Goal: Task Accomplishment & Management: Complete application form

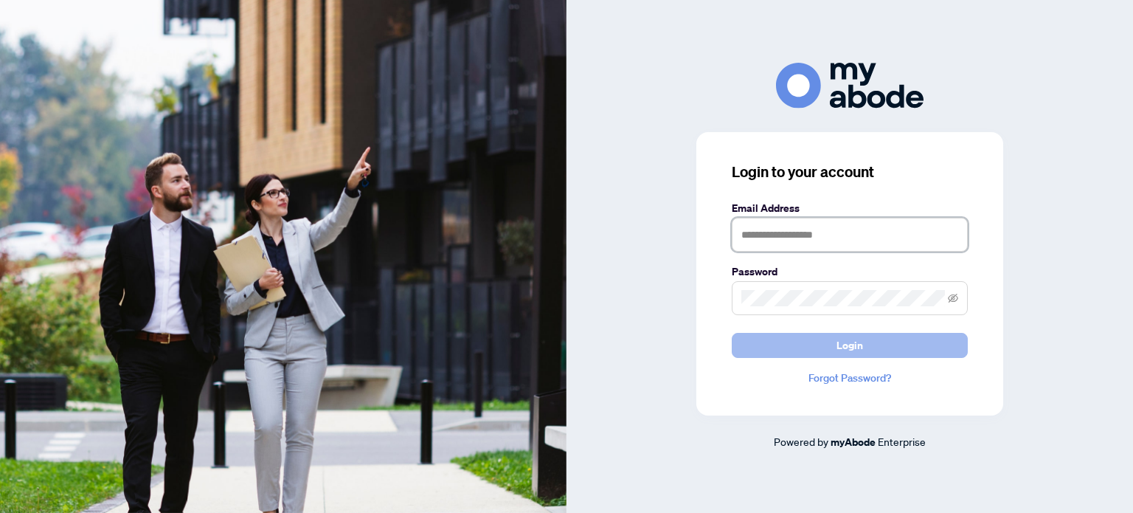
type input "**********"
click at [839, 339] on span "Login" at bounding box center [849, 345] width 27 height 24
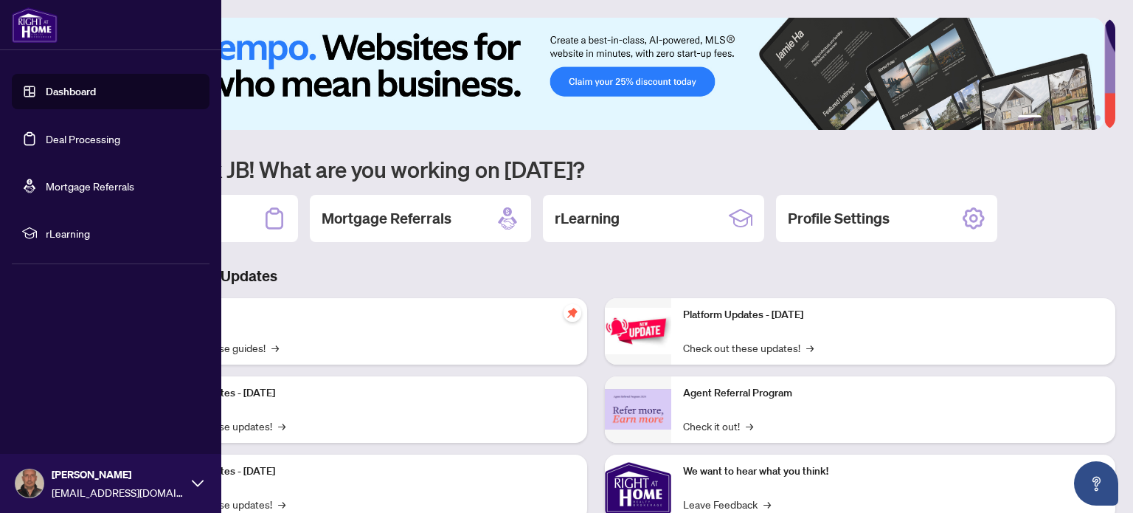
click at [65, 135] on link "Deal Processing" at bounding box center [83, 138] width 74 height 13
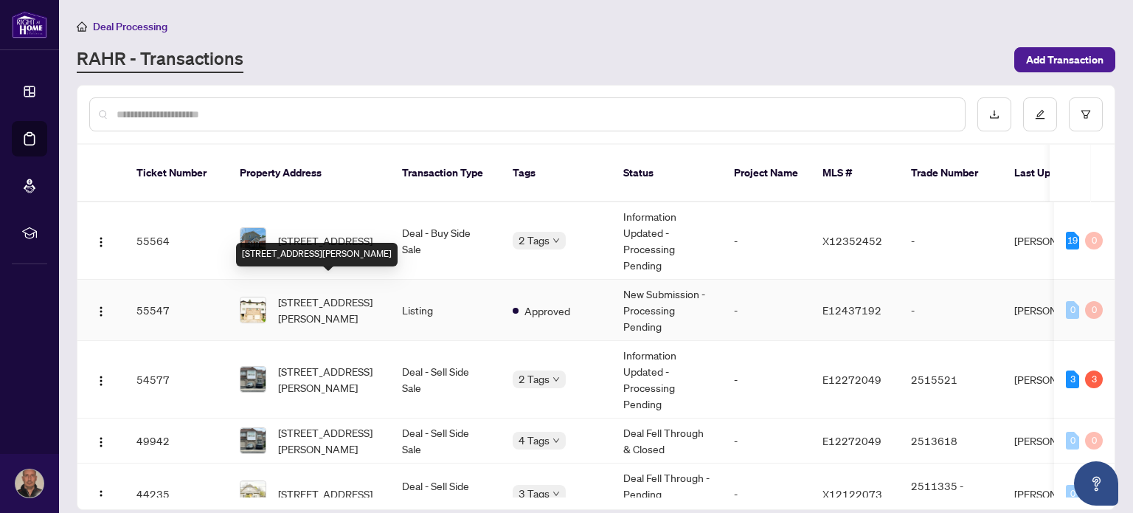
click at [338, 294] on span "[STREET_ADDRESS][PERSON_NAME]" at bounding box center [328, 310] width 100 height 32
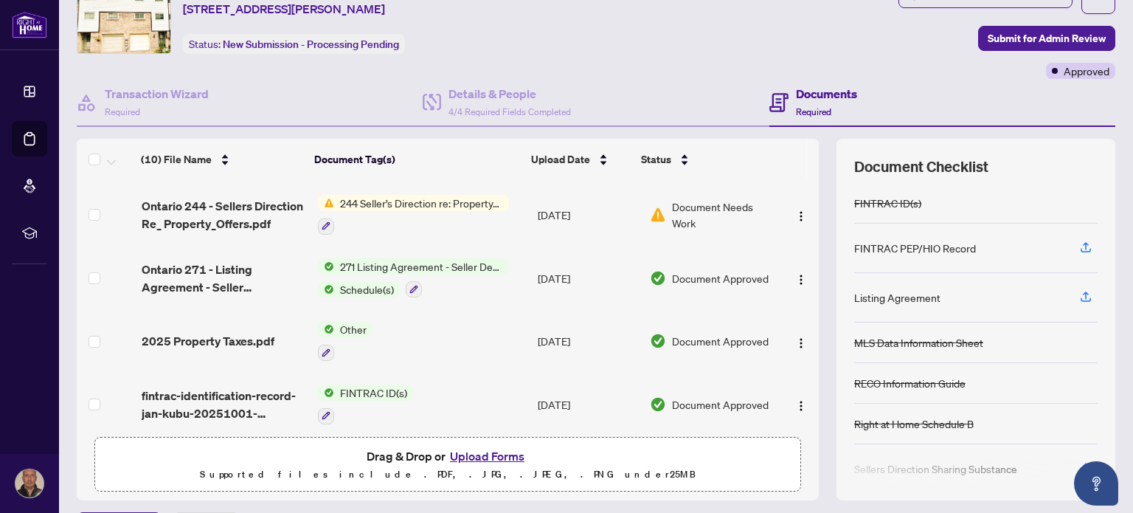
scroll to position [103, 0]
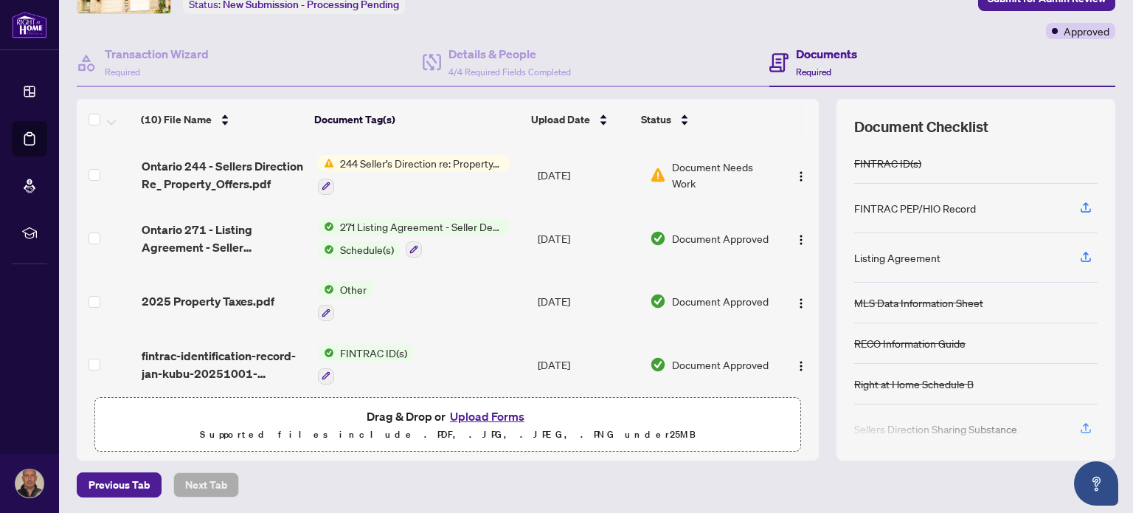
click at [463, 412] on button "Upload Forms" at bounding box center [486, 415] width 83 height 19
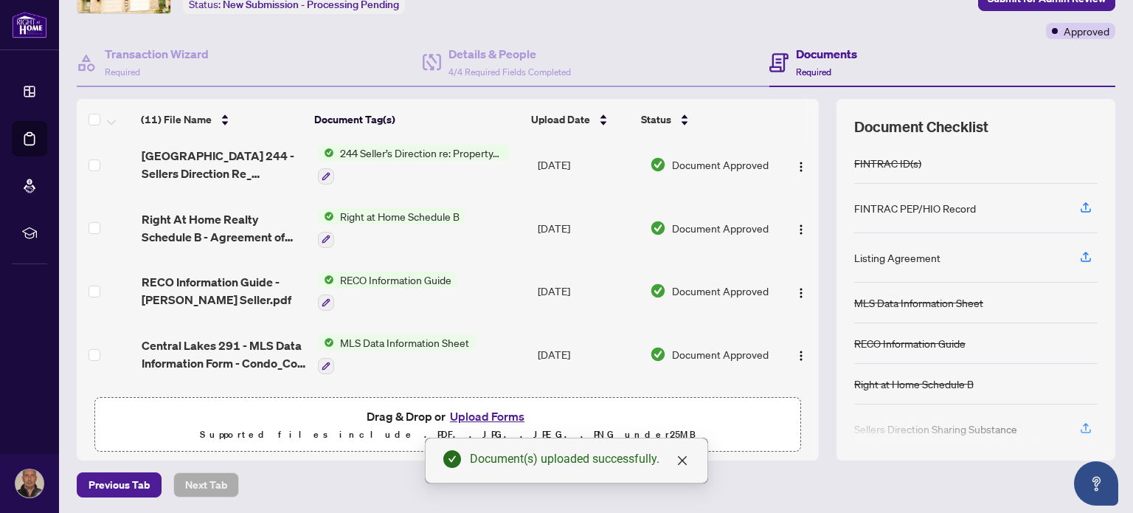
scroll to position [0, 0]
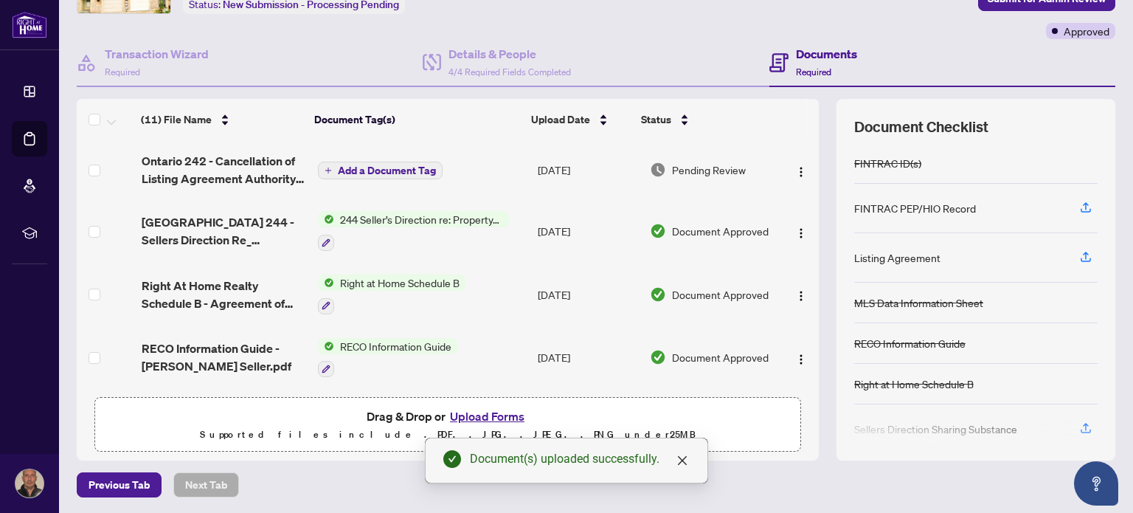
click at [372, 166] on span "Add a Document Tag" at bounding box center [387, 170] width 98 height 10
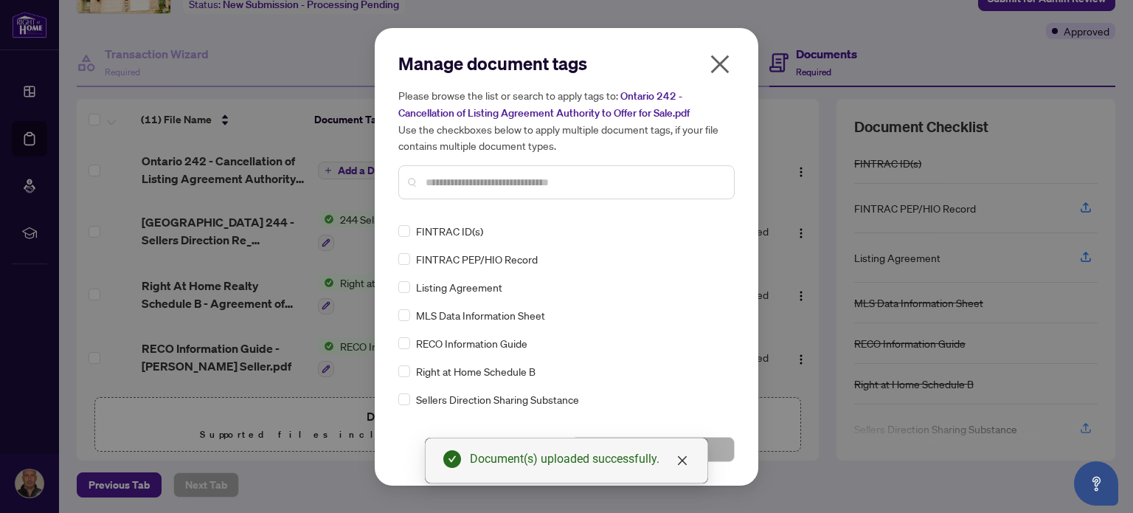
click at [457, 175] on input "text" at bounding box center [574, 182] width 296 height 16
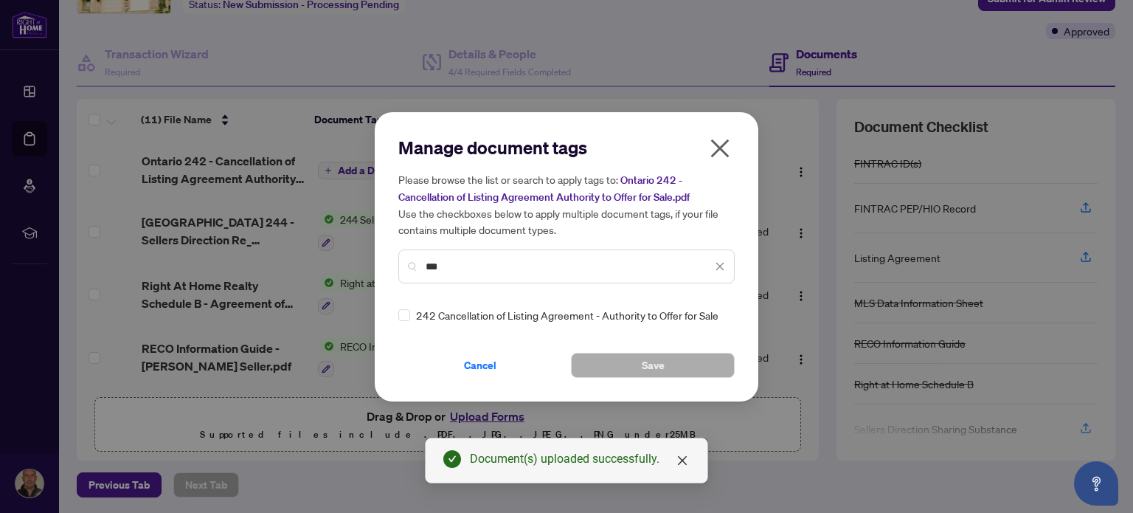
type input "***"
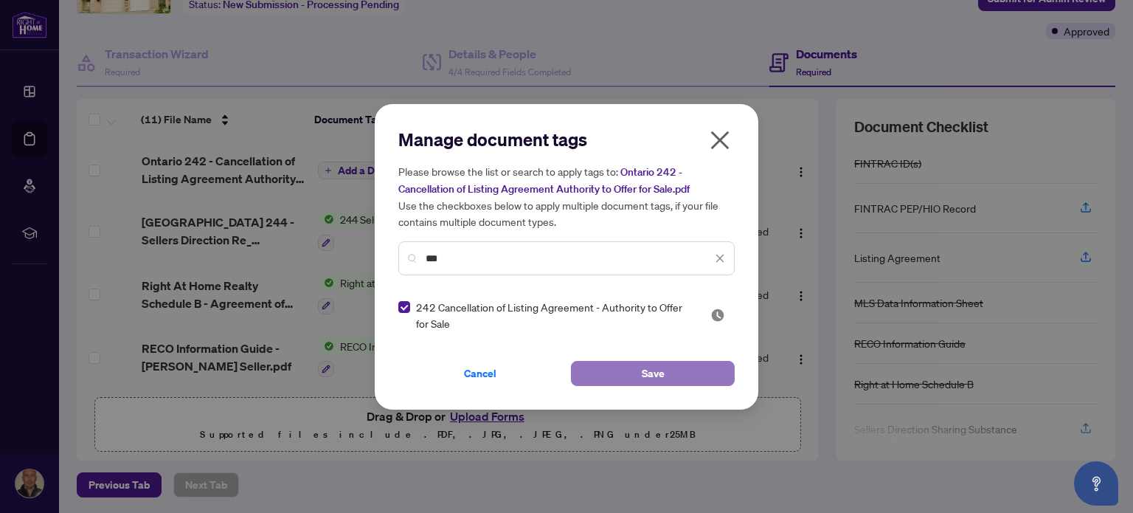
click at [654, 375] on span "Save" at bounding box center [653, 373] width 23 height 24
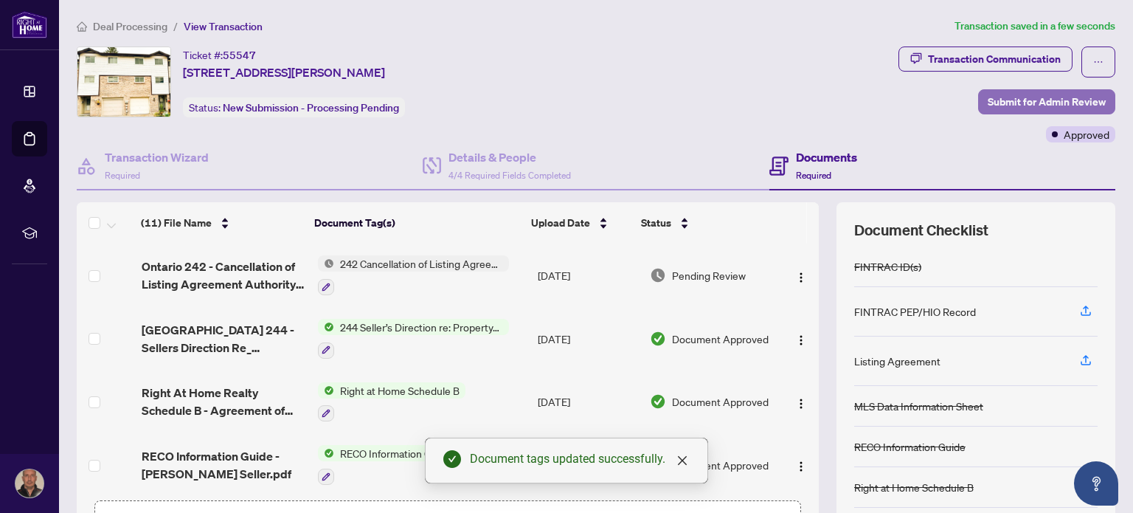
click at [1027, 97] on span "Submit for Admin Review" at bounding box center [1047, 102] width 118 height 24
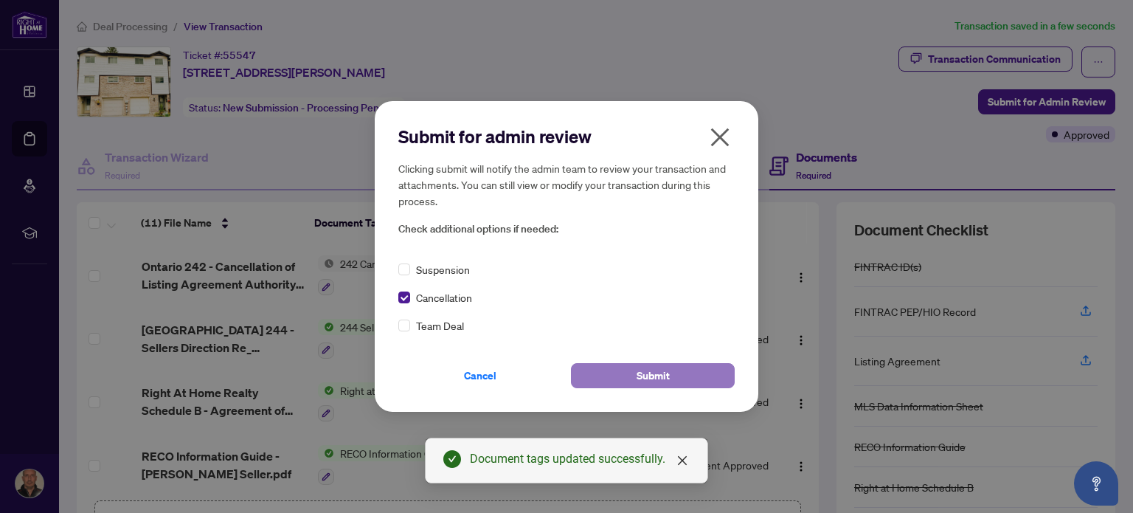
click at [640, 378] on span "Submit" at bounding box center [652, 376] width 33 height 24
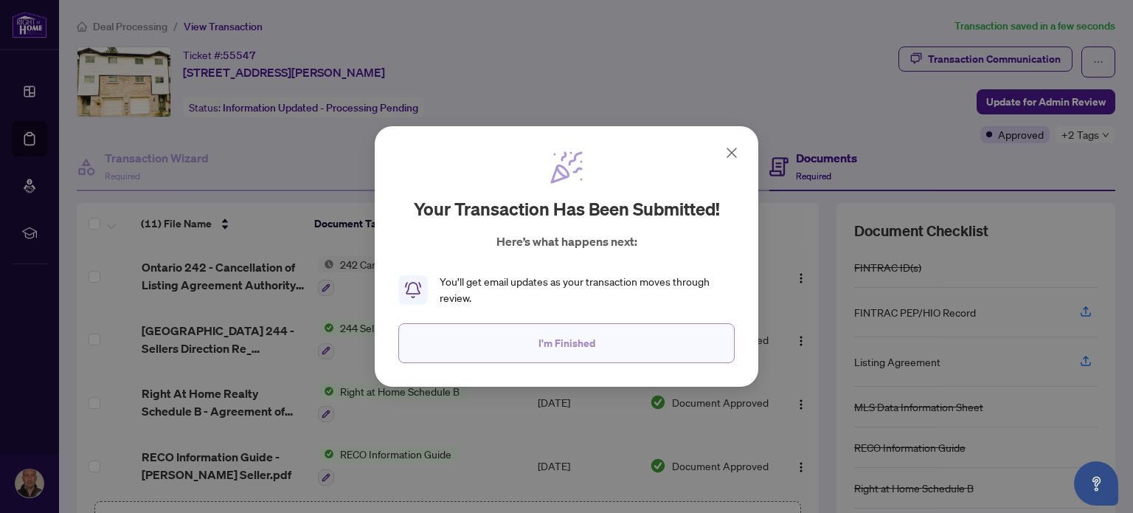
click at [547, 339] on span "I'm Finished" at bounding box center [566, 343] width 57 height 24
